Goal: Information Seeking & Learning: Learn about a topic

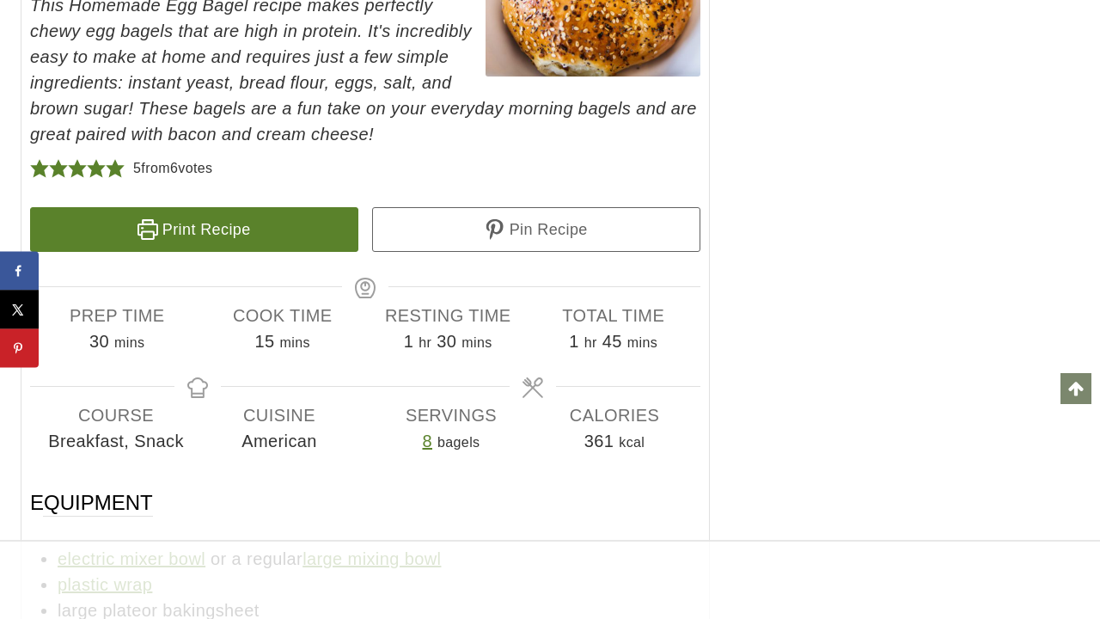
scroll to position [19428, 0]
